Goal: Transaction & Acquisition: Purchase product/service

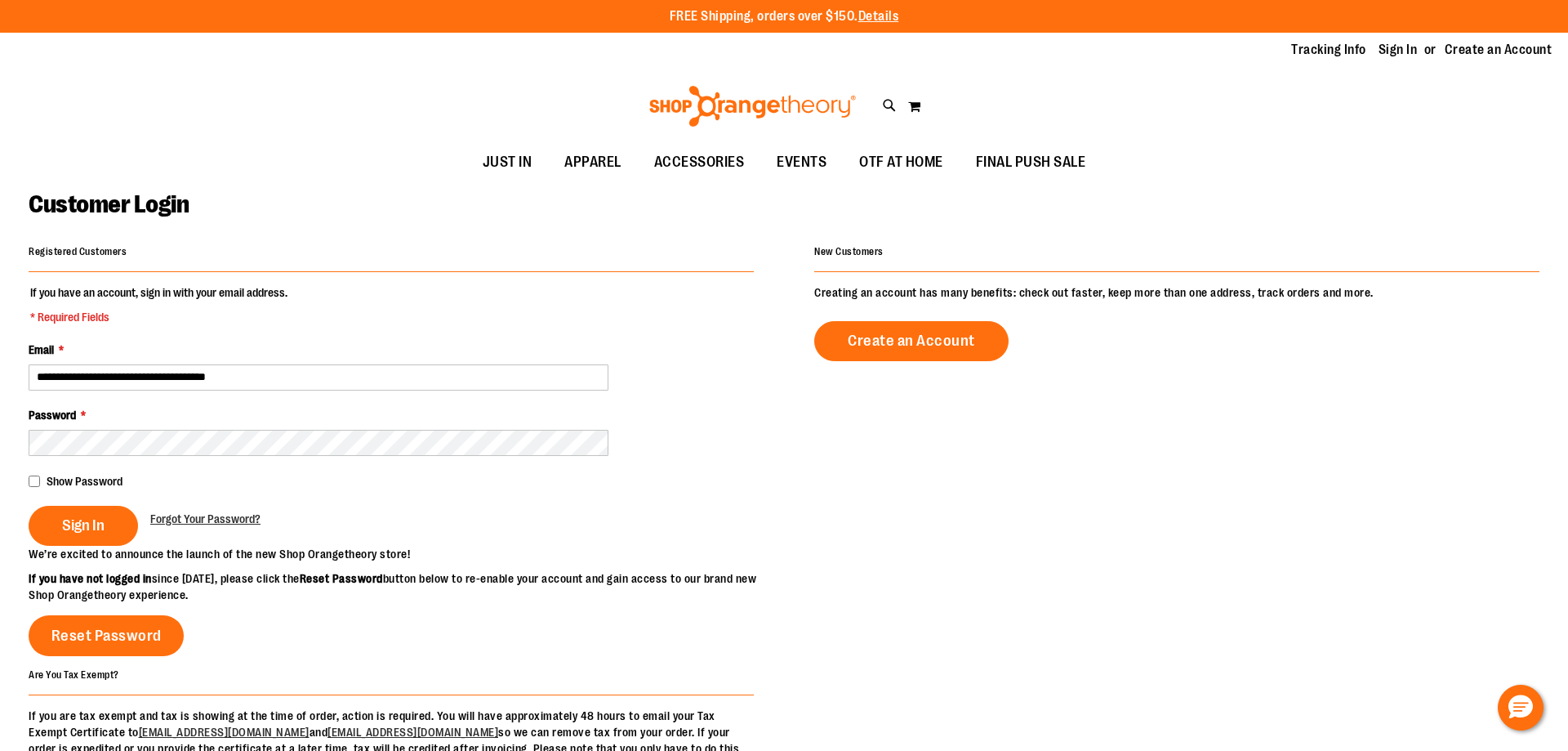
click at [49, 486] on fieldset "**********" at bounding box center [391, 415] width 725 height 262
click at [79, 534] on button "Sign In" at bounding box center [83, 525] width 109 height 40
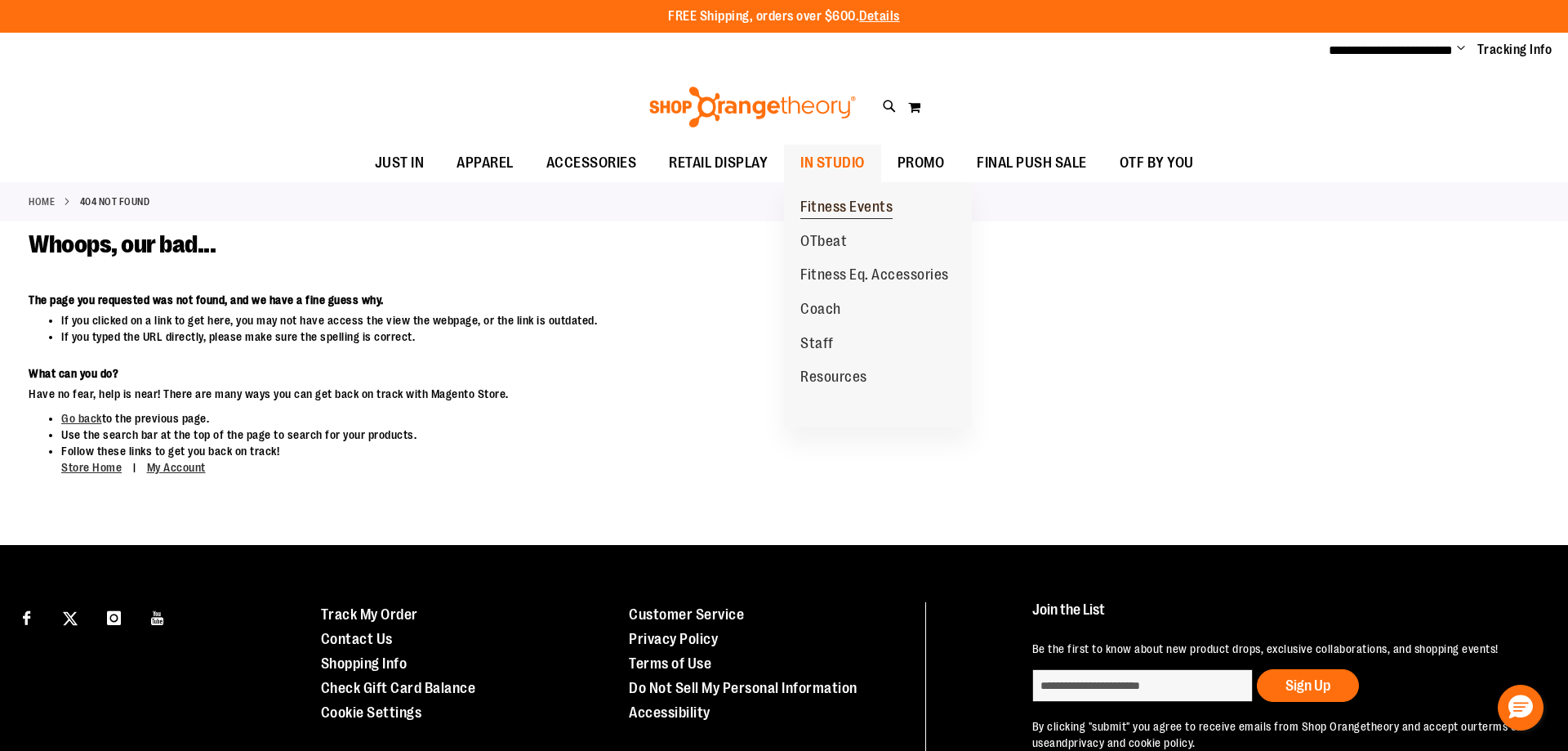
click at [836, 211] on span "Fitness Events" at bounding box center [847, 208] width 92 height 21
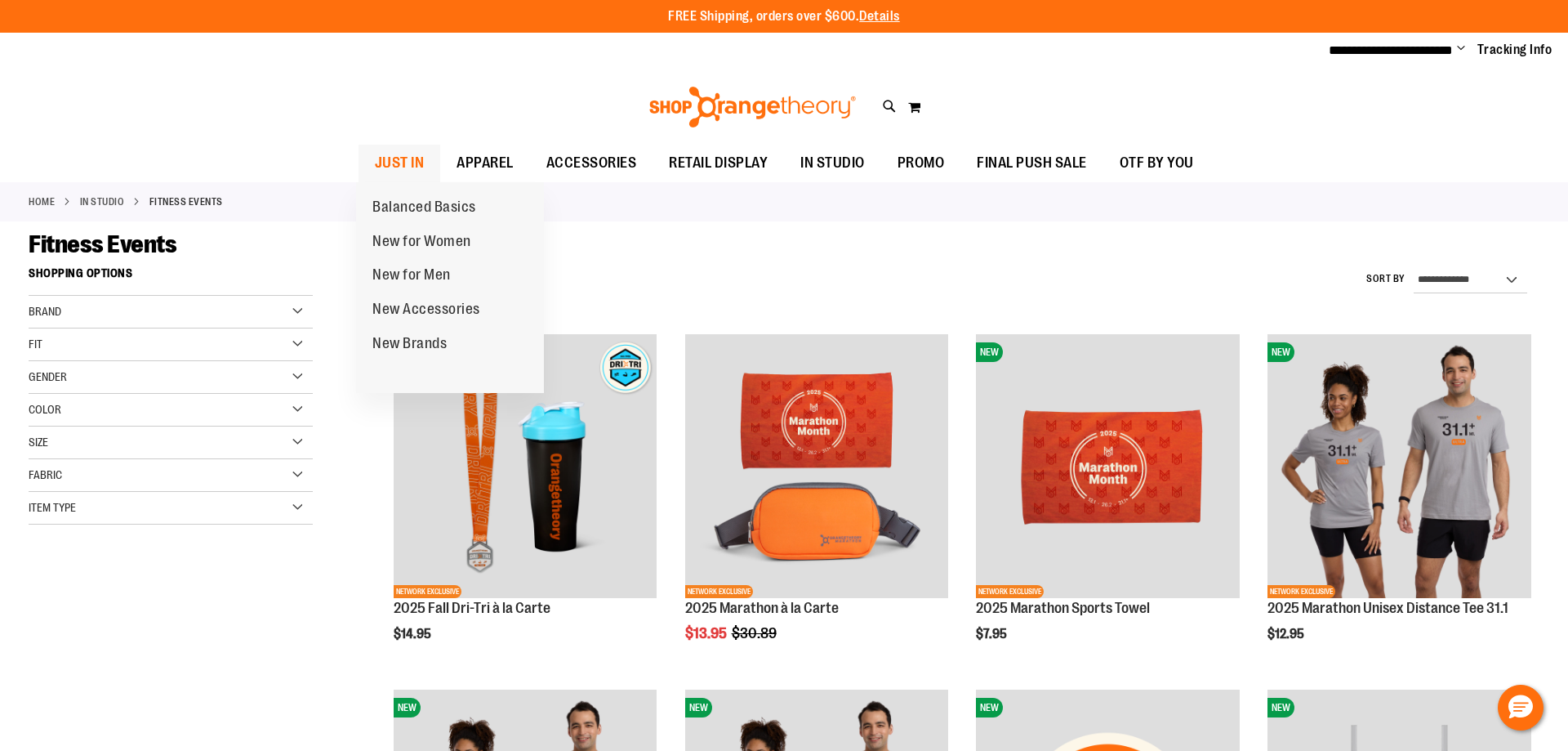
click at [384, 155] on span "JUST IN" at bounding box center [400, 163] width 50 height 37
click at [414, 160] on span "JUST IN" at bounding box center [400, 163] width 50 height 37
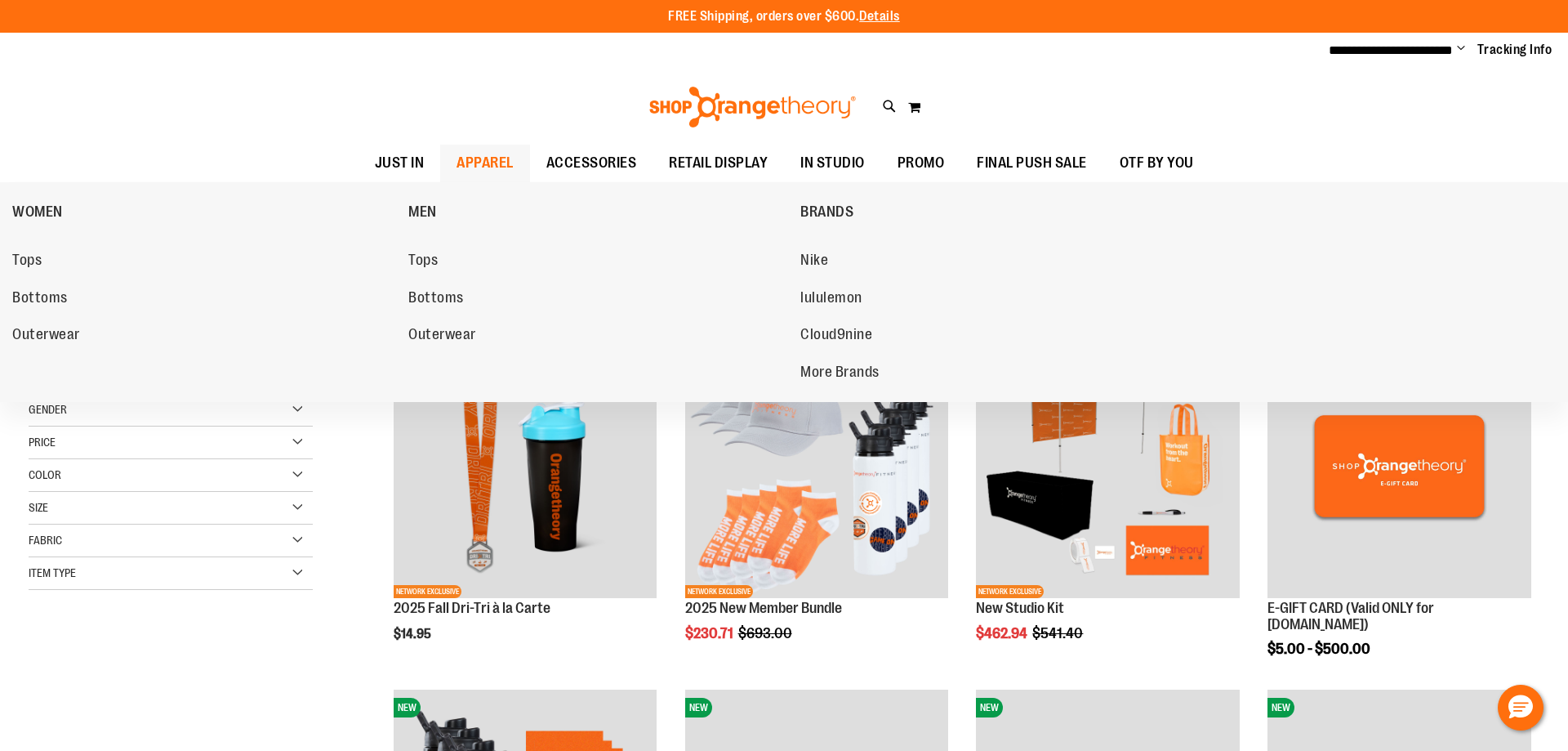
click at [482, 170] on span "APPAREL" at bounding box center [485, 163] width 57 height 37
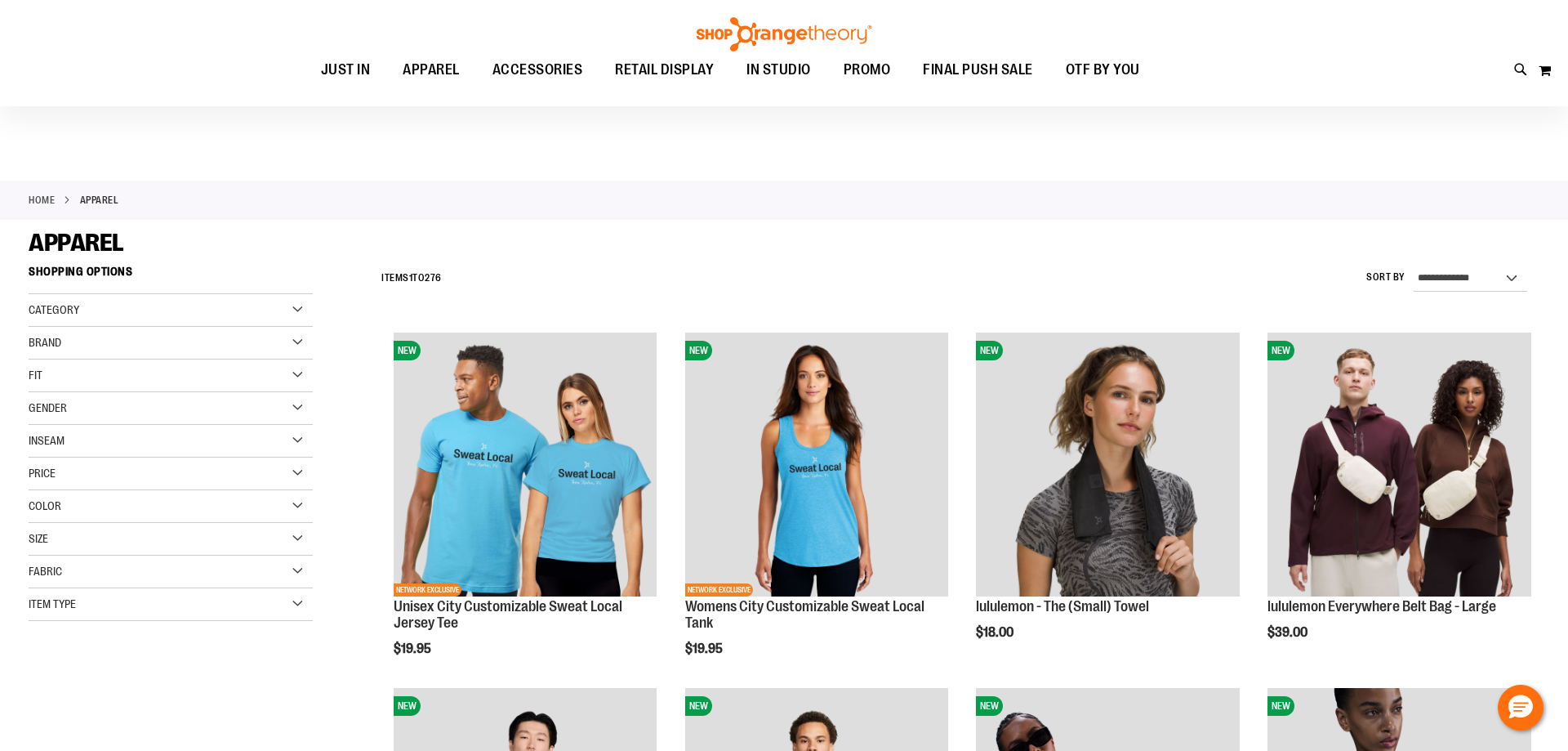
scroll to position [499, 0]
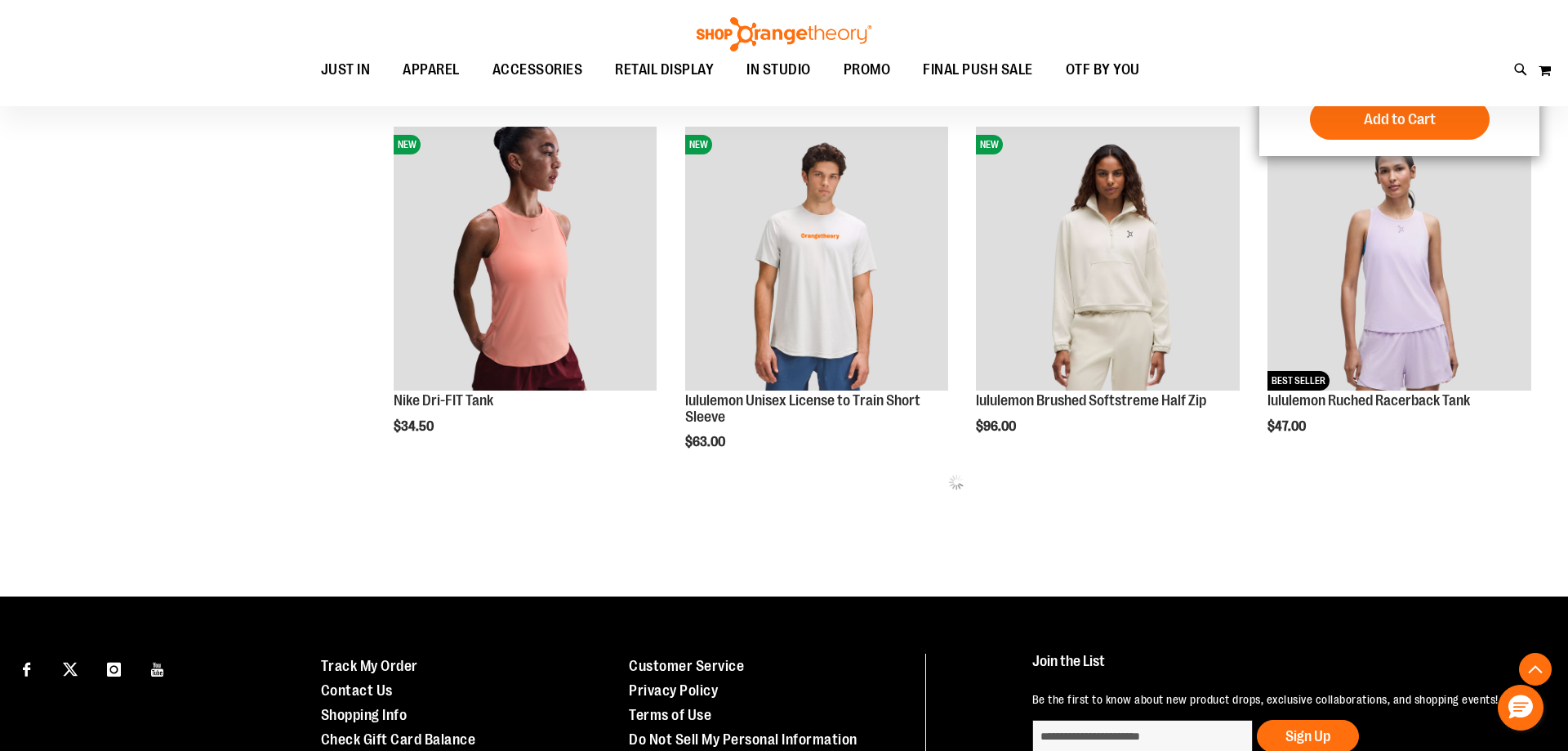
scroll to position [499, 0]
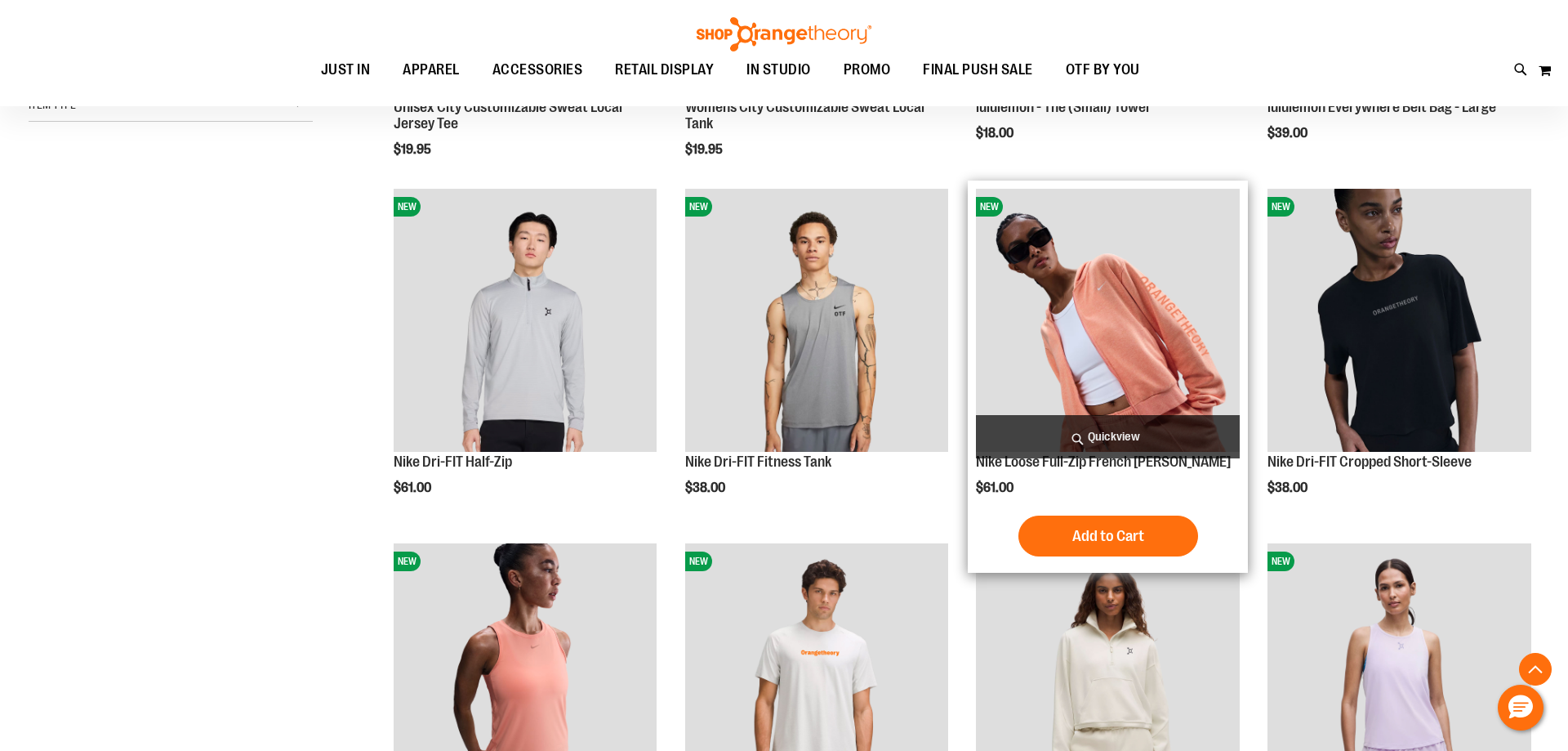
click at [1106, 433] on span "Quickview" at bounding box center [1108, 436] width 264 height 44
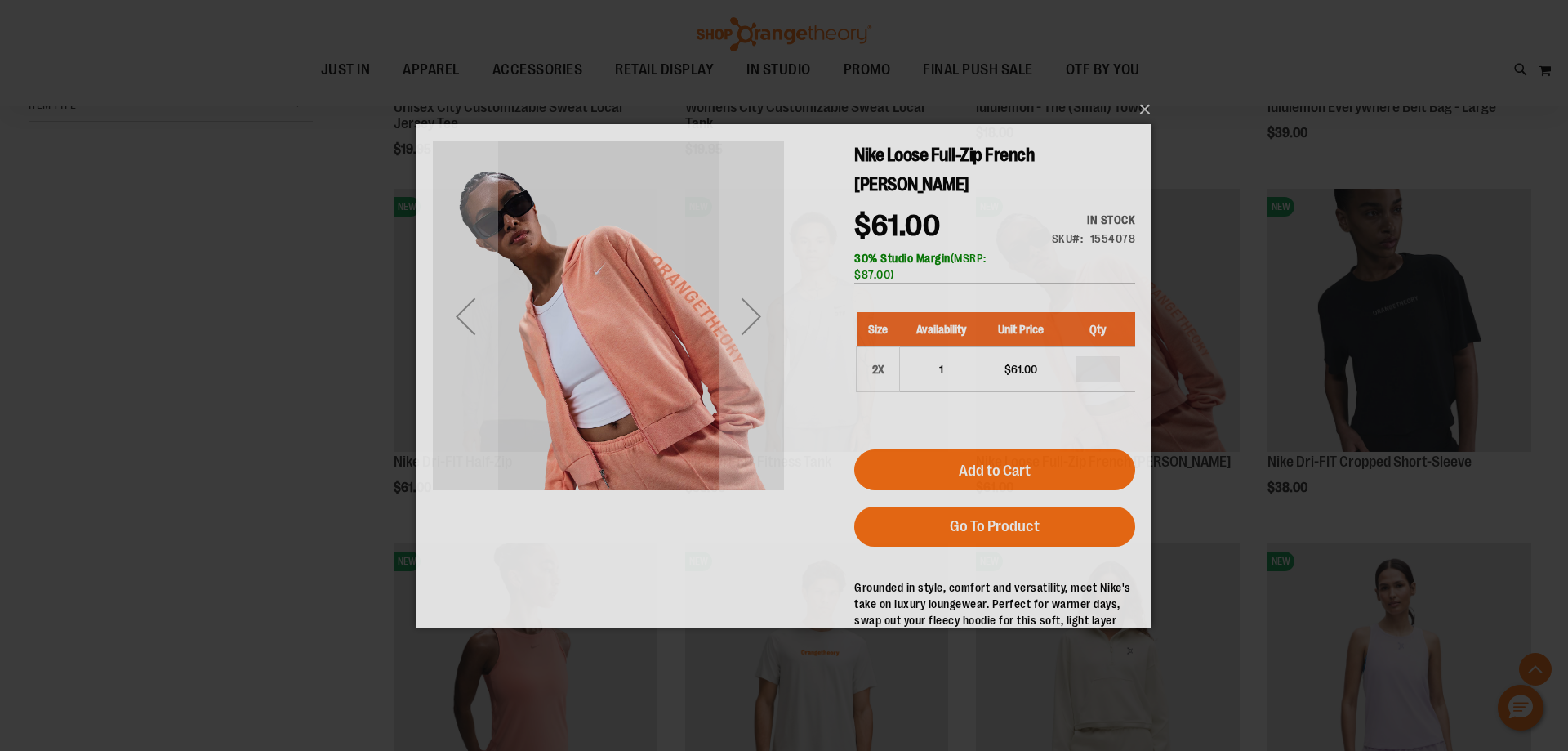
scroll to position [0, 0]
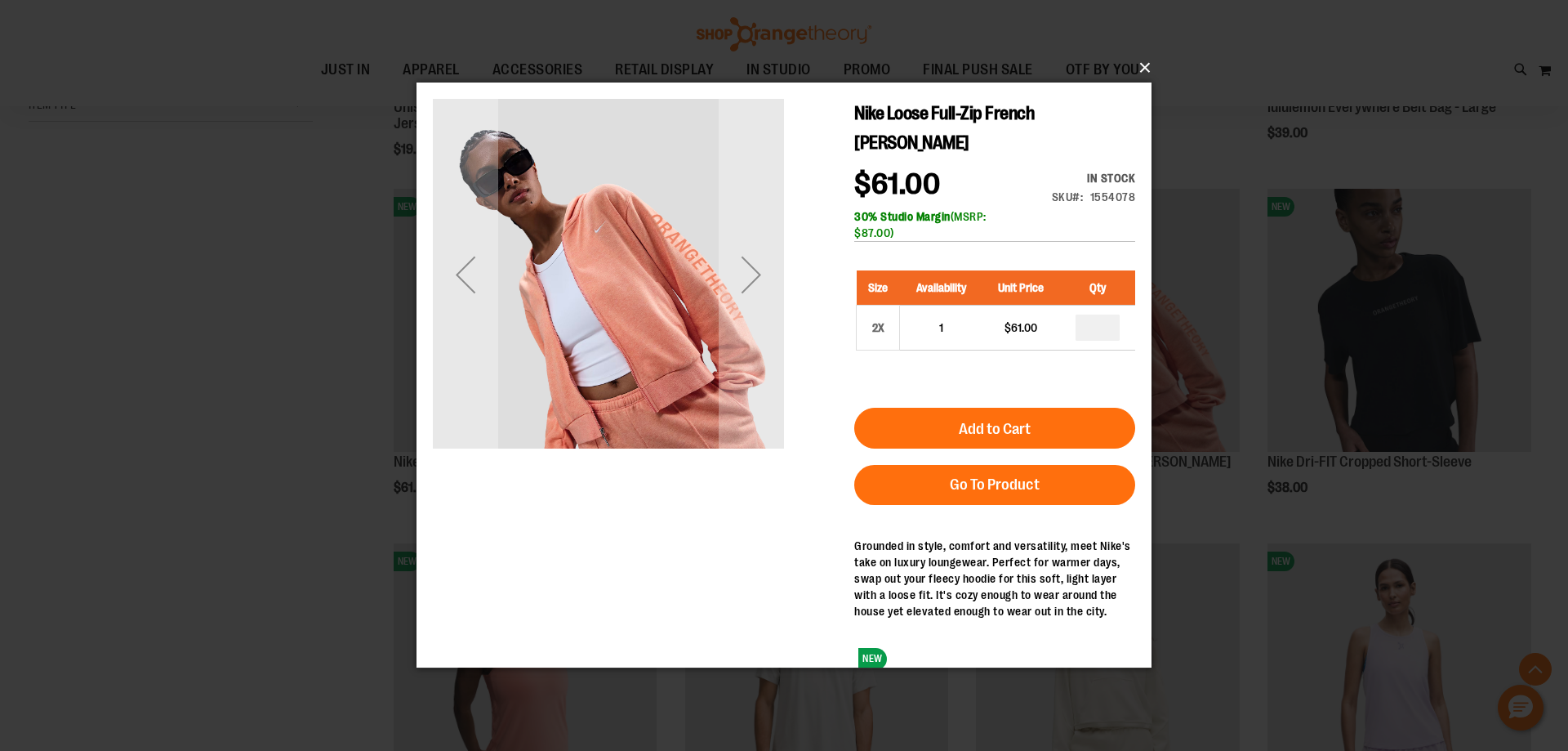
click at [1144, 72] on button "×" at bounding box center [789, 68] width 735 height 36
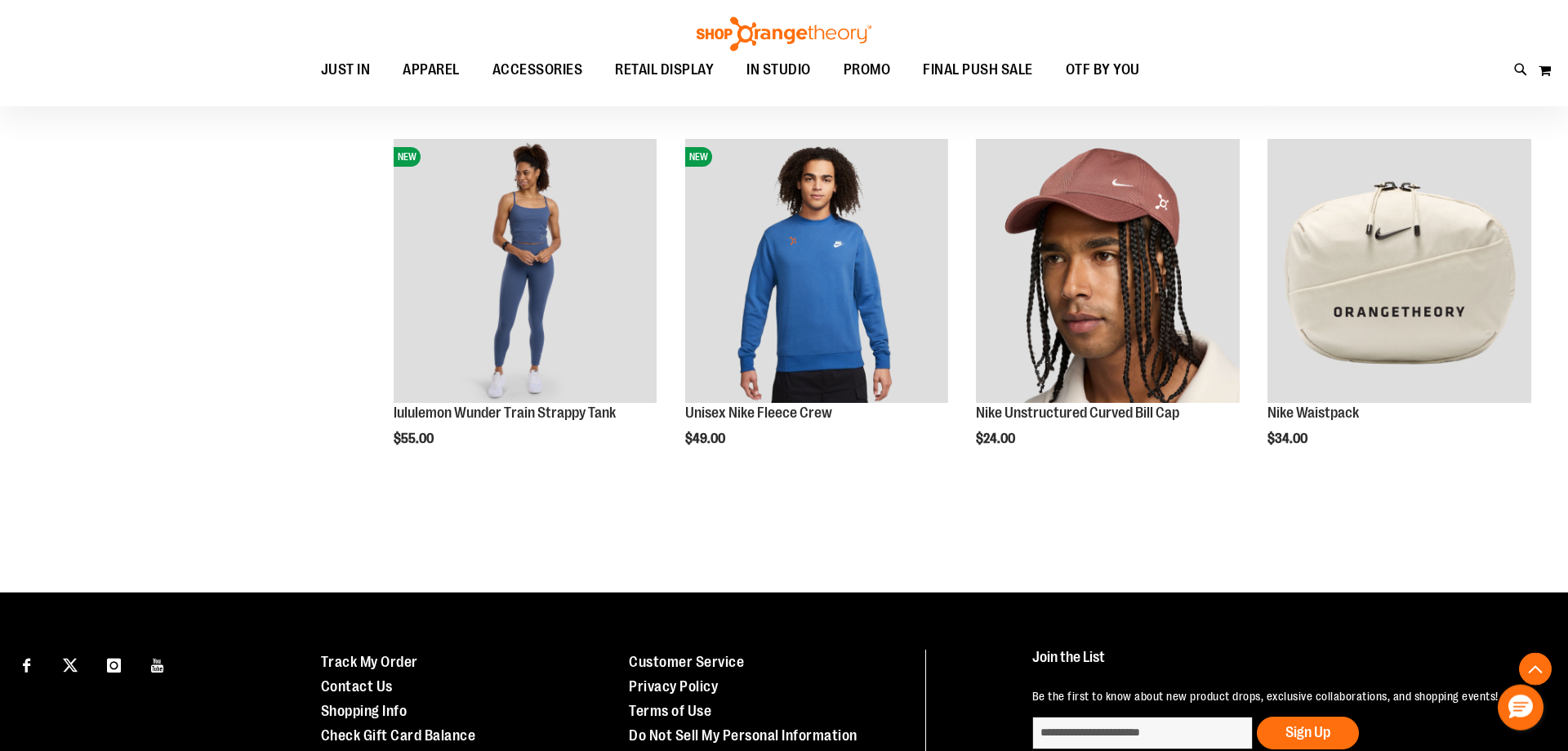
scroll to position [1999, 0]
